Goal: Book appointment/travel/reservation

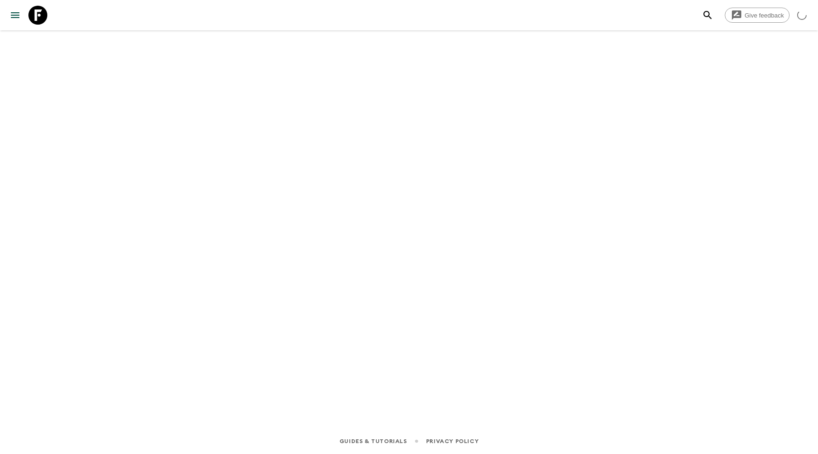
click at [701, 15] on button "search adventures" at bounding box center [707, 15] width 19 height 19
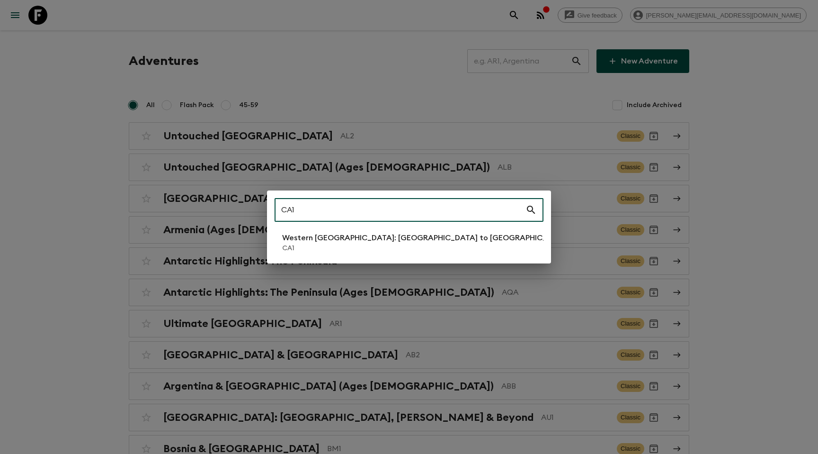
type input "CA1"
click at [377, 236] on p "Western [GEOGRAPHIC_DATA]: [GEOGRAPHIC_DATA] to [GEOGRAPHIC_DATA]" at bounding box center [425, 237] width 287 height 11
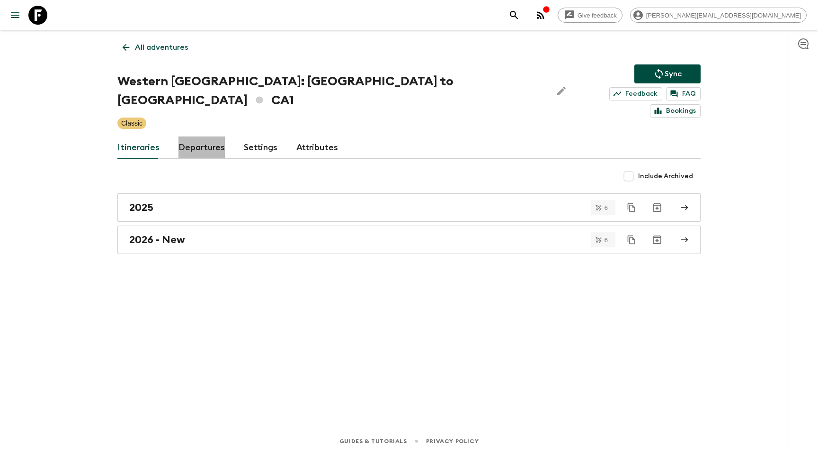
click at [208, 136] on link "Departures" at bounding box center [201, 147] width 46 height 23
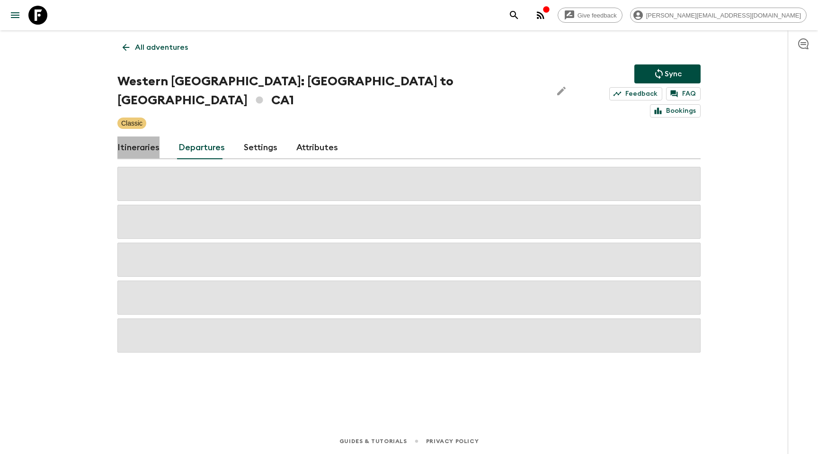
click at [147, 136] on link "Itineraries" at bounding box center [138, 147] width 42 height 23
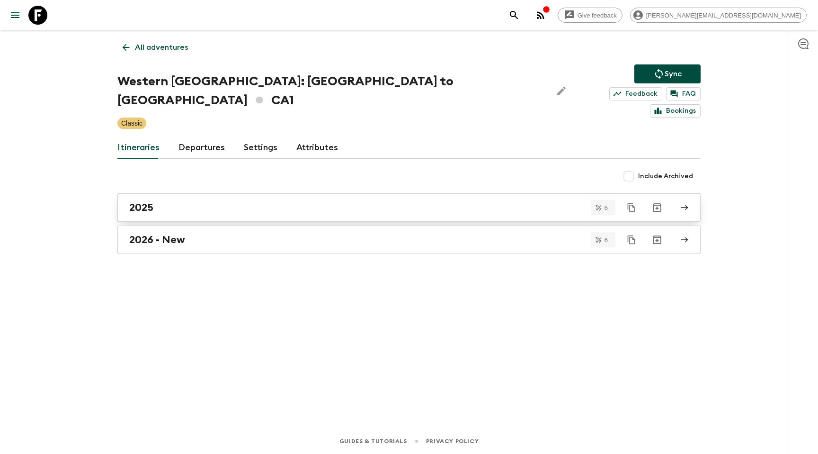
click at [190, 197] on link "2025" at bounding box center [408, 207] width 583 height 28
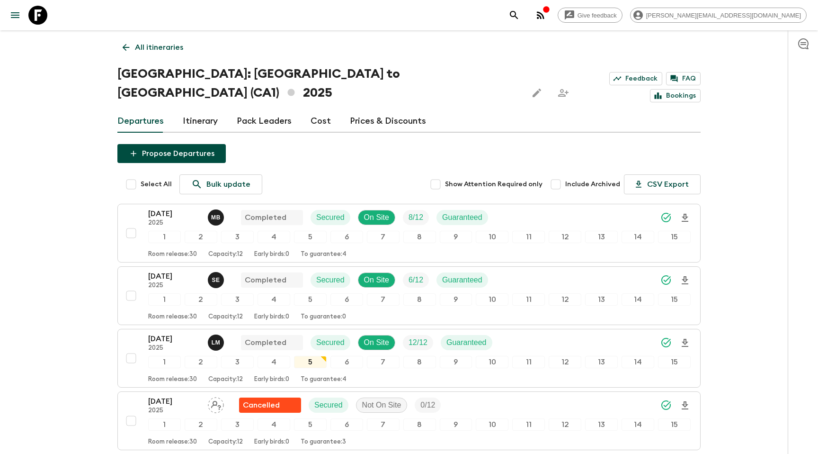
click at [217, 110] on div "Departures Itinerary Pack Leaders Cost Prices & Discounts" at bounding box center [408, 121] width 583 height 23
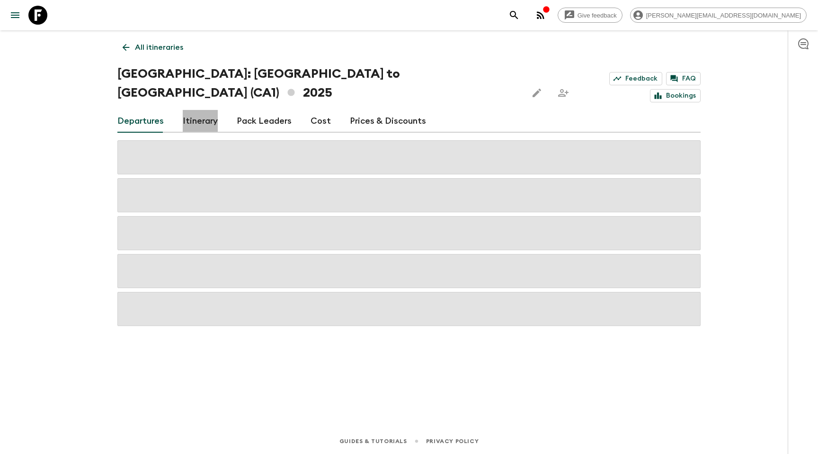
click at [209, 110] on link "Itinerary" at bounding box center [200, 121] width 35 height 23
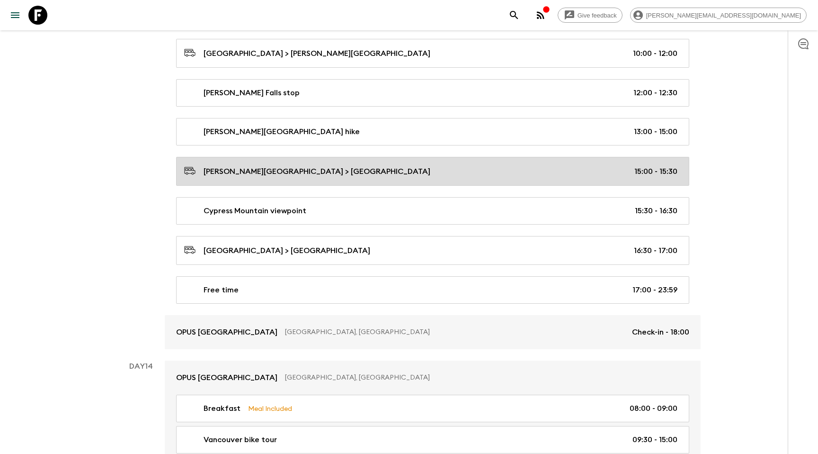
scroll to position [3305, 0]
